Goal: Information Seeking & Learning: Check status

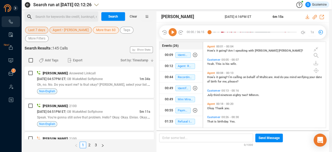
scroll to position [85, 120]
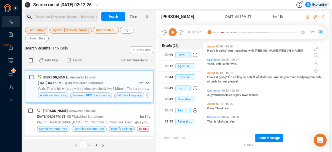
click at [34, 30] on span "Last 7 days" at bounding box center [36, 30] width 17 height 7
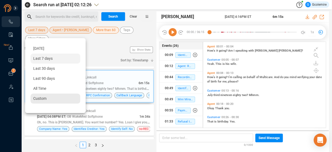
click at [36, 97] on span "Custom" at bounding box center [39, 98] width 13 height 4
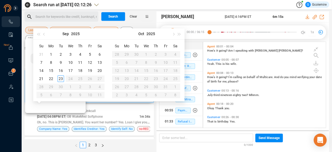
type input "[DATE]"
click at [44, 35] on span "button" at bounding box center [44, 34] width 3 height 3
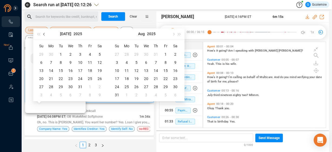
click at [44, 35] on span "button" at bounding box center [44, 34] width 3 height 3
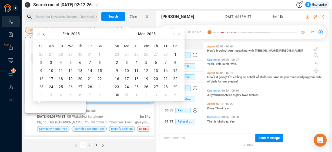
click at [44, 35] on span "button" at bounding box center [44, 34] width 3 height 3
type input "[DATE]"
click at [71, 54] on div "1" at bounding box center [70, 54] width 6 height 6
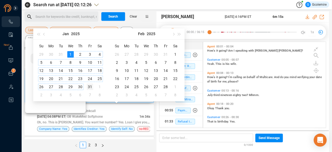
type input "[DATE]"
click at [89, 86] on div "31" at bounding box center [90, 87] width 6 height 6
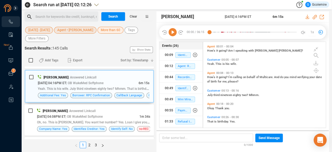
click at [76, 29] on span "Agent • [PERSON_NAME]" at bounding box center [75, 30] width 36 height 7
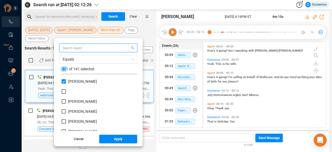
scroll to position [51, 73]
click at [65, 80] on input "[PERSON_NAME]" at bounding box center [64, 81] width 4 height 4
checkbox input "false"
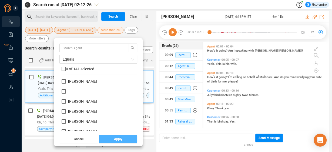
click at [114, 139] on span "Apply" at bounding box center [118, 139] width 8 height 9
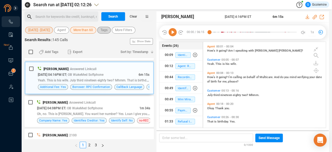
click at [102, 30] on span "Tags" at bounding box center [104, 30] width 7 height 7
click at [117, 31] on span "More Filters" at bounding box center [123, 30] width 17 height 7
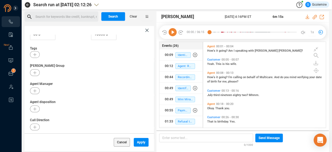
scroll to position [103, 0]
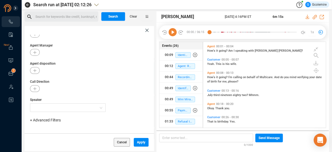
click at [44, 119] on span "+ Advanced Filters" at bounding box center [45, 120] width 31 height 4
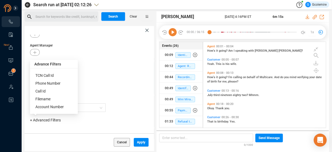
click at [42, 83] on span "Phone Number" at bounding box center [47, 83] width 25 height 4
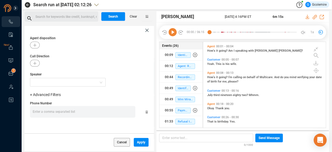
click at [96, 110] on div "Enter a comma separated list ﻿" at bounding box center [84, 112] width 103 height 12
click at [80, 110] on div "Enter a comma separated list ﻿" at bounding box center [84, 112] width 103 height 12
click at [93, 112] on div "Enter a comma separated list ﻿" at bounding box center [84, 112] width 103 height 12
click at [138, 141] on span "Apply" at bounding box center [141, 142] width 8 height 9
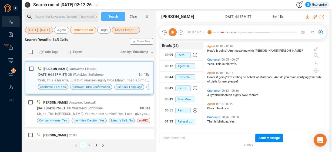
click at [112, 16] on span "Search" at bounding box center [113, 16] width 10 height 9
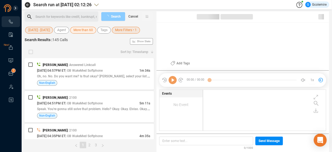
scroll to position [40, 120]
checkbox input "true"
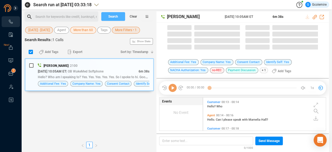
scroll to position [32, 120]
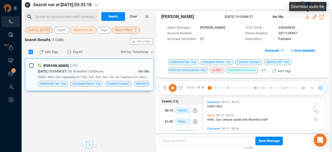
click at [309, 17] on icon at bounding box center [308, 17] width 4 height 4
